Goal: Transaction & Acquisition: Purchase product/service

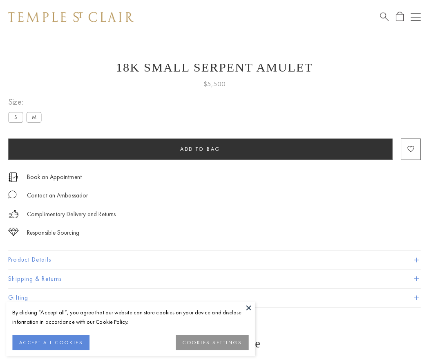
scroll to position [0, 0]
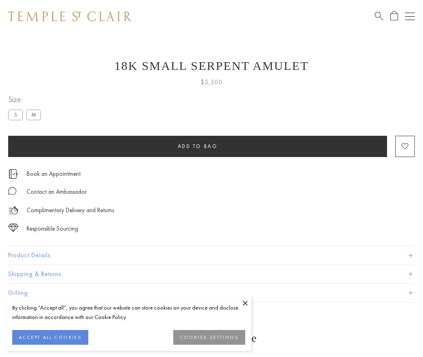
click at [197, 146] on span "Add to bag" at bounding box center [198, 146] width 40 height 7
